Goal: Check status

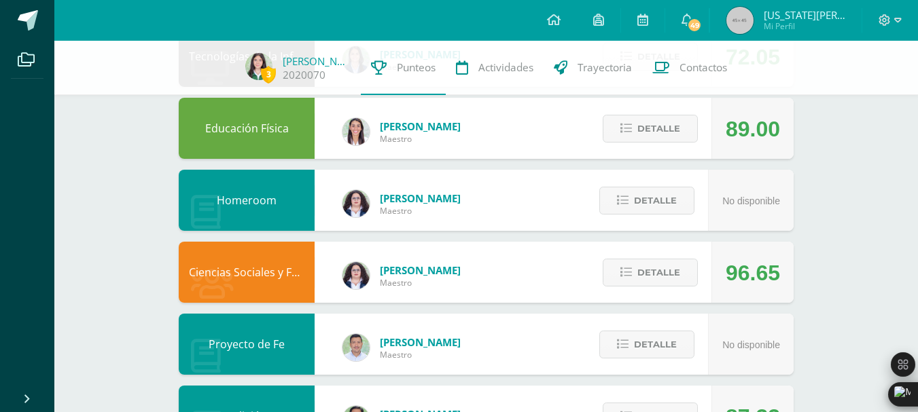
scroll to position [181, 0]
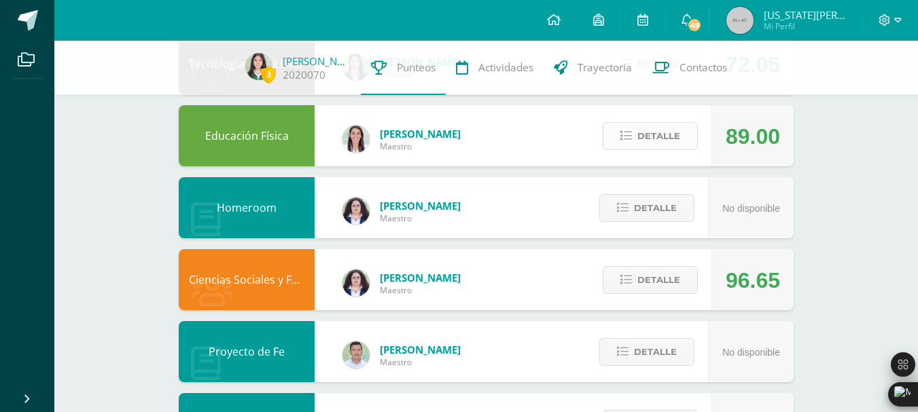
click at [674, 137] on span "Detalle" at bounding box center [658, 136] width 43 height 25
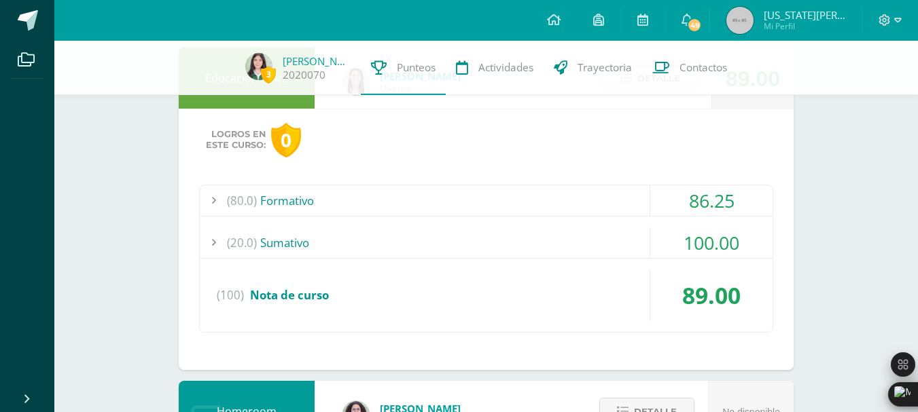
scroll to position [240, 0]
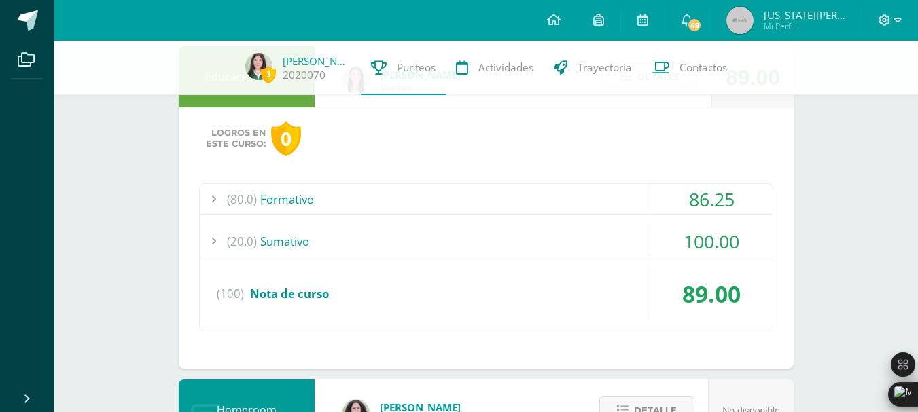
click at [585, 233] on div "(20.0) Sumativo" at bounding box center [486, 241] width 573 height 31
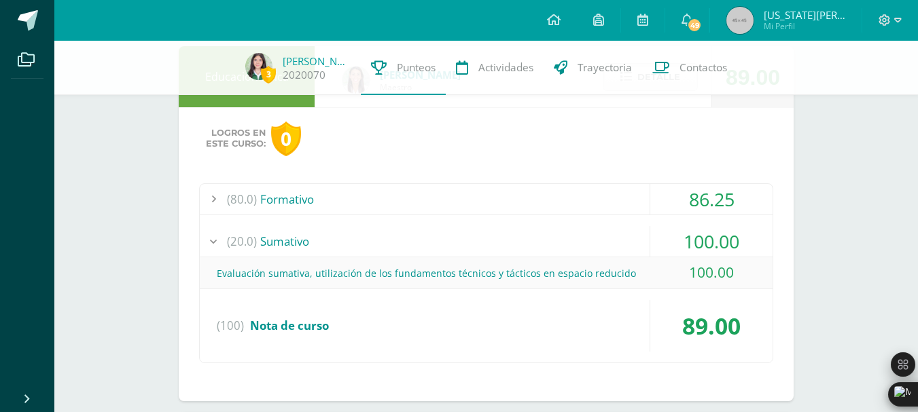
click at [591, 187] on div "(80.0) Formativo" at bounding box center [486, 199] width 573 height 31
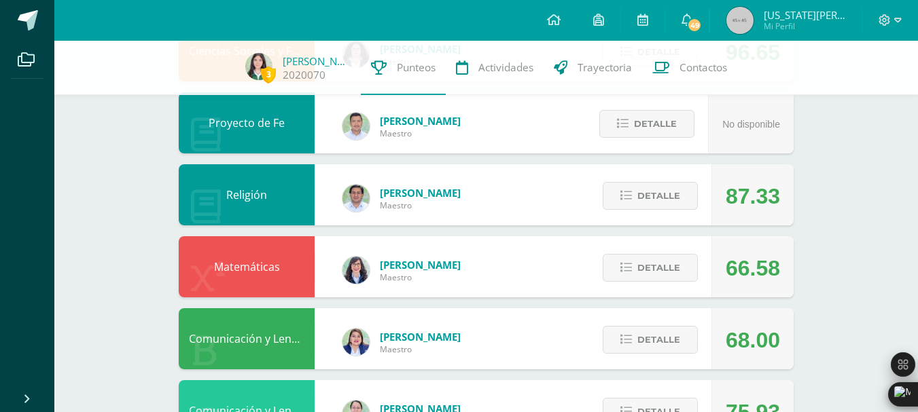
scroll to position [1127, 0]
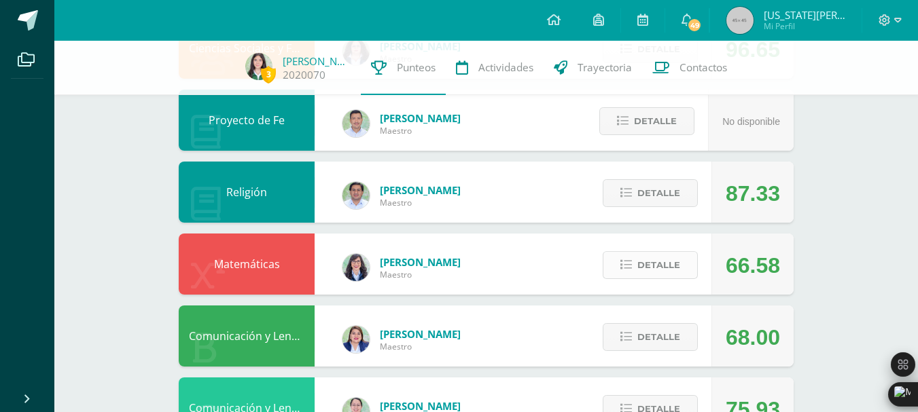
click at [639, 261] on span "Detalle" at bounding box center [658, 265] width 43 height 25
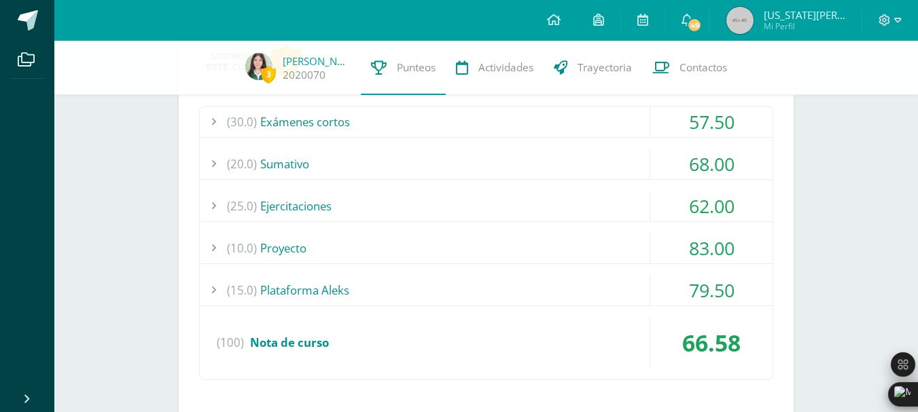
scroll to position [1393, 0]
click at [619, 293] on div "(15.0) Plataforma Aleks" at bounding box center [486, 289] width 573 height 31
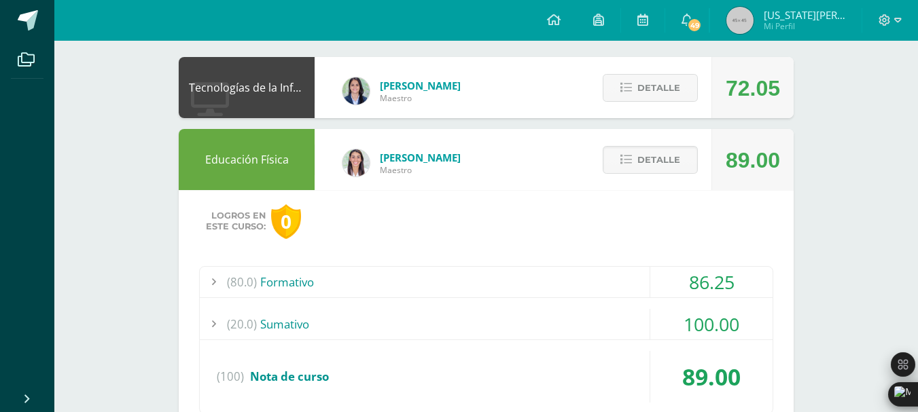
scroll to position [0, 0]
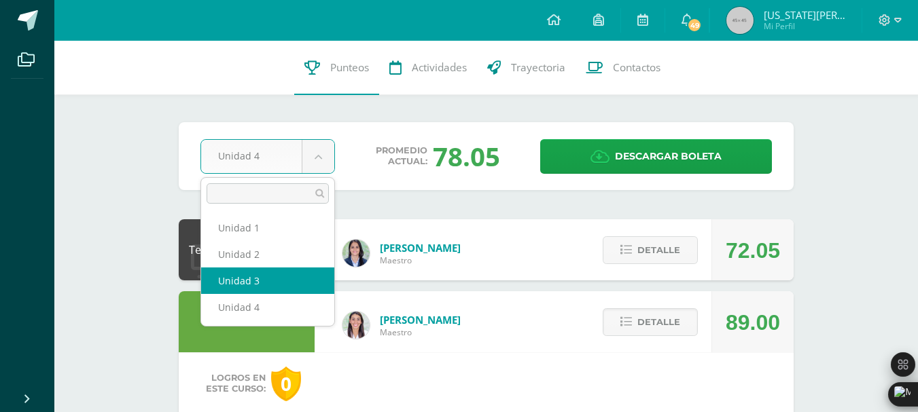
select select "Unidad 3"
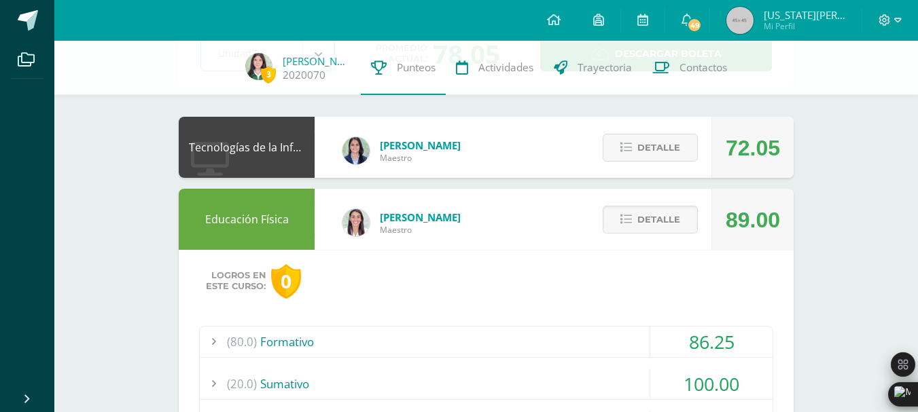
scroll to position [140, 0]
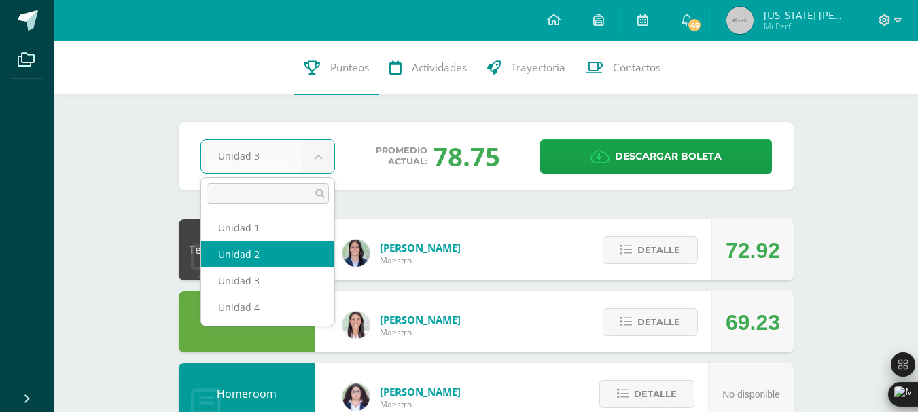
select select "Unidad 2"
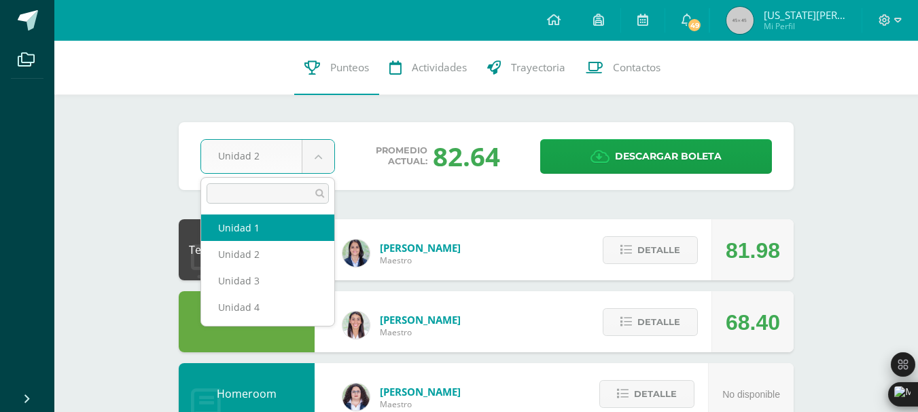
select select "Unidad 1"
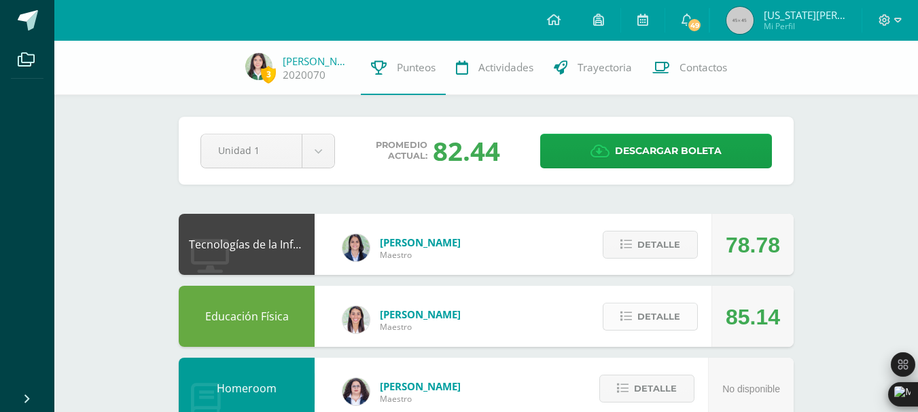
click at [611, 306] on button "Detalle" at bounding box center [649, 317] width 95 height 28
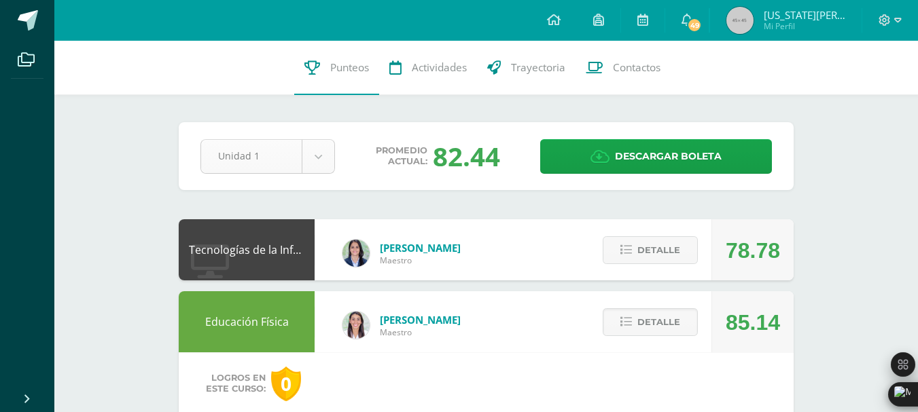
select select "Unidad 4"
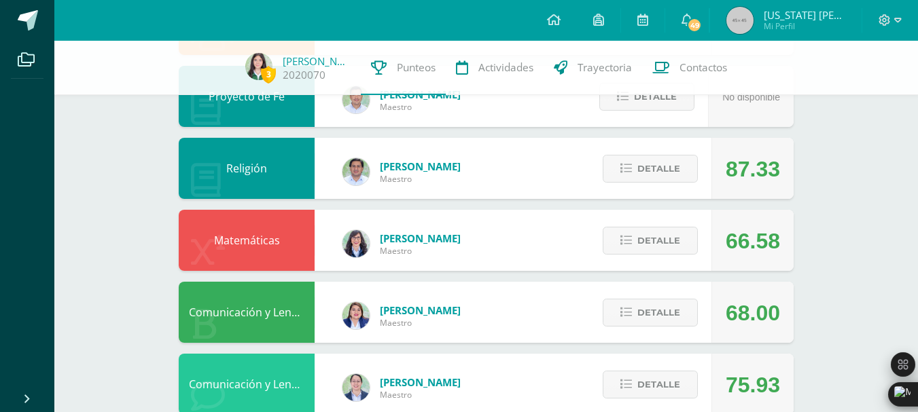
scroll to position [435, 0]
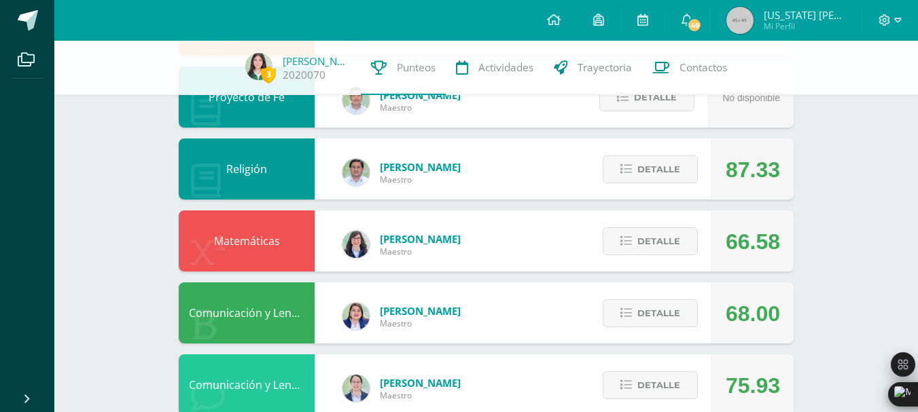
click at [634, 226] on div "Detalle" at bounding box center [646, 241] width 129 height 61
click at [638, 245] on span "Detalle" at bounding box center [658, 241] width 43 height 25
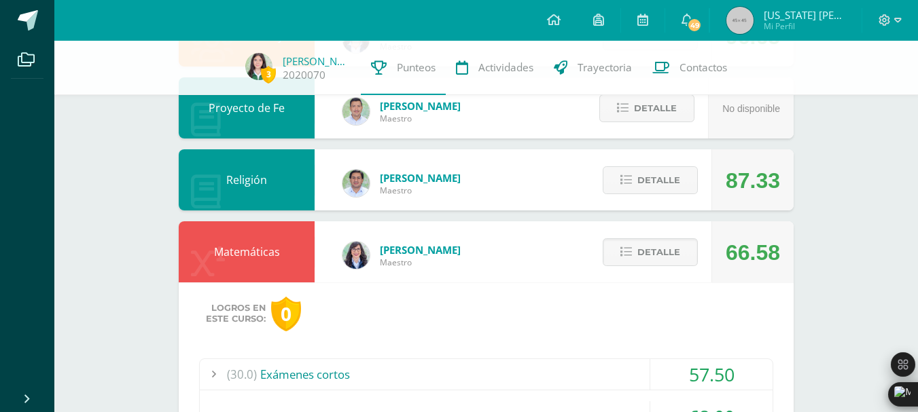
scroll to position [410, 0]
